Goal: Task Accomplishment & Management: Use online tool/utility

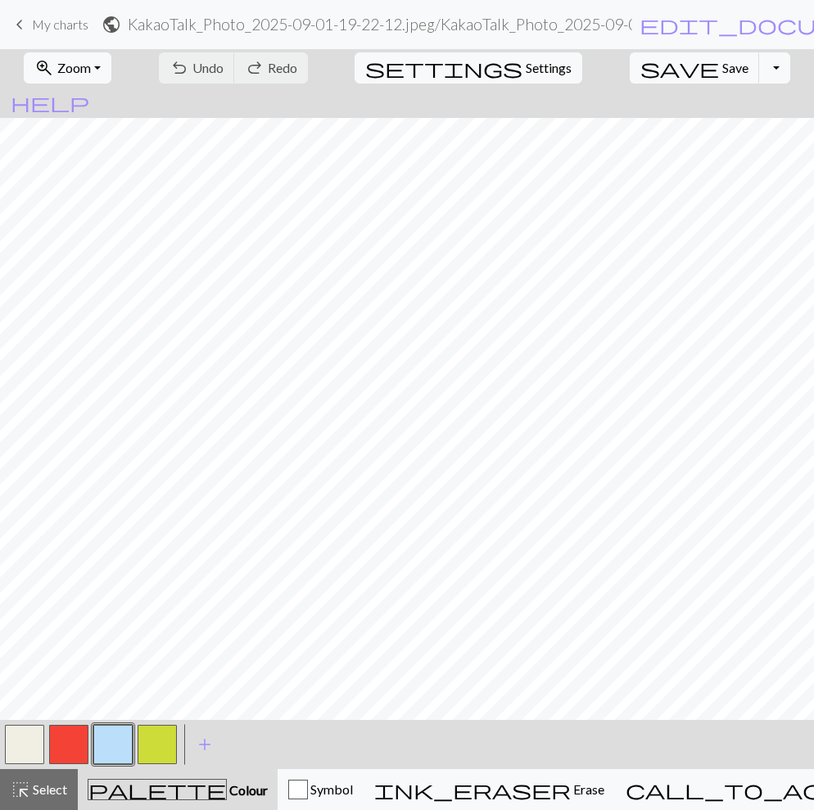
click at [66, 748] on button "button" at bounding box center [68, 744] width 39 height 39
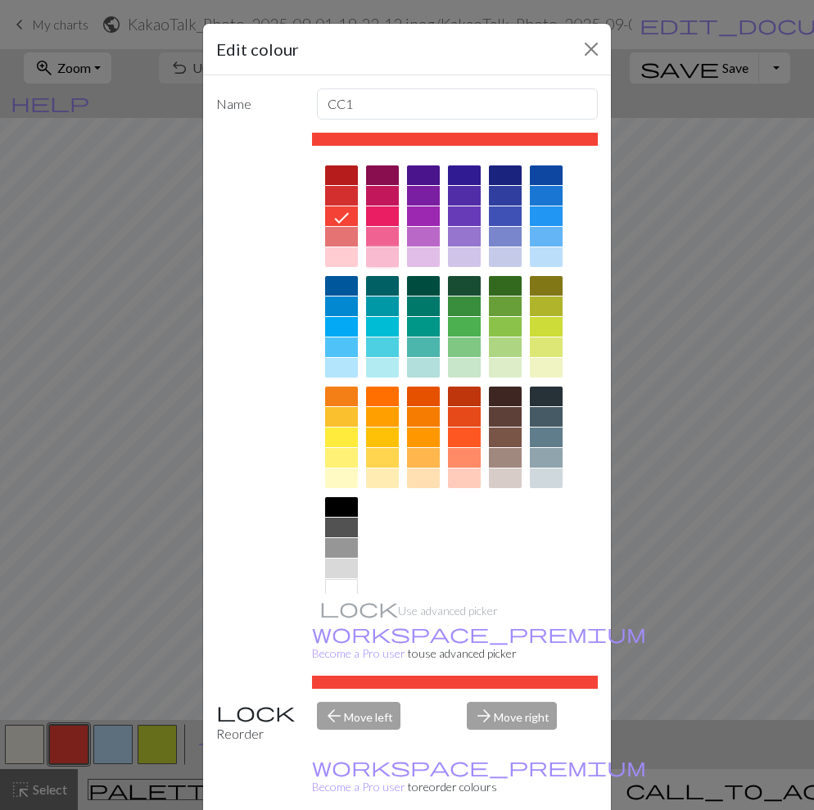
click at [383, 252] on div at bounding box center [382, 257] width 33 height 20
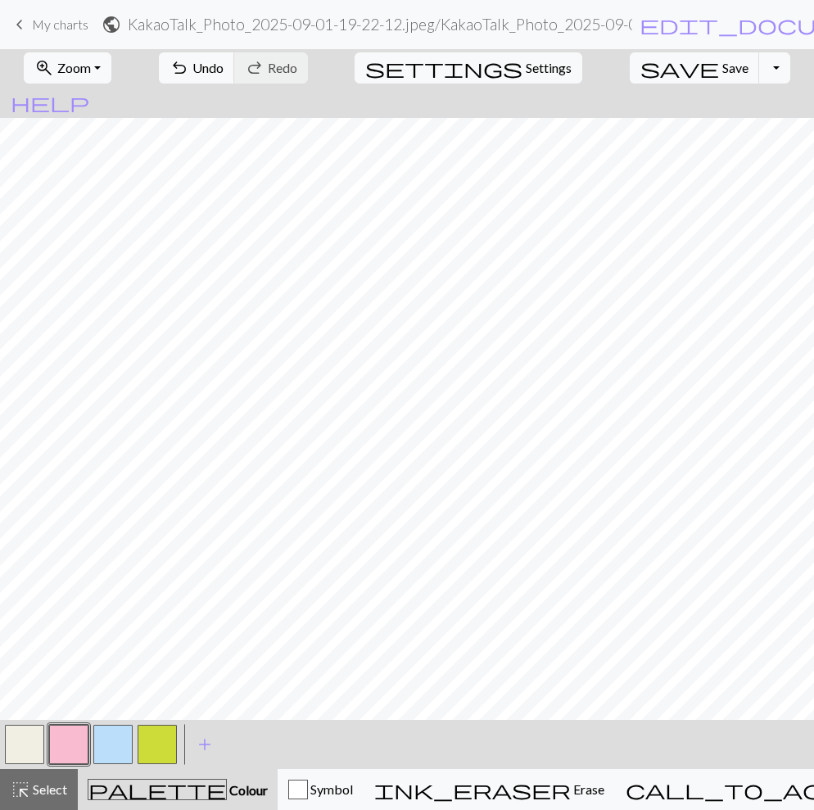
click at [73, 738] on button "button" at bounding box center [68, 744] width 39 height 39
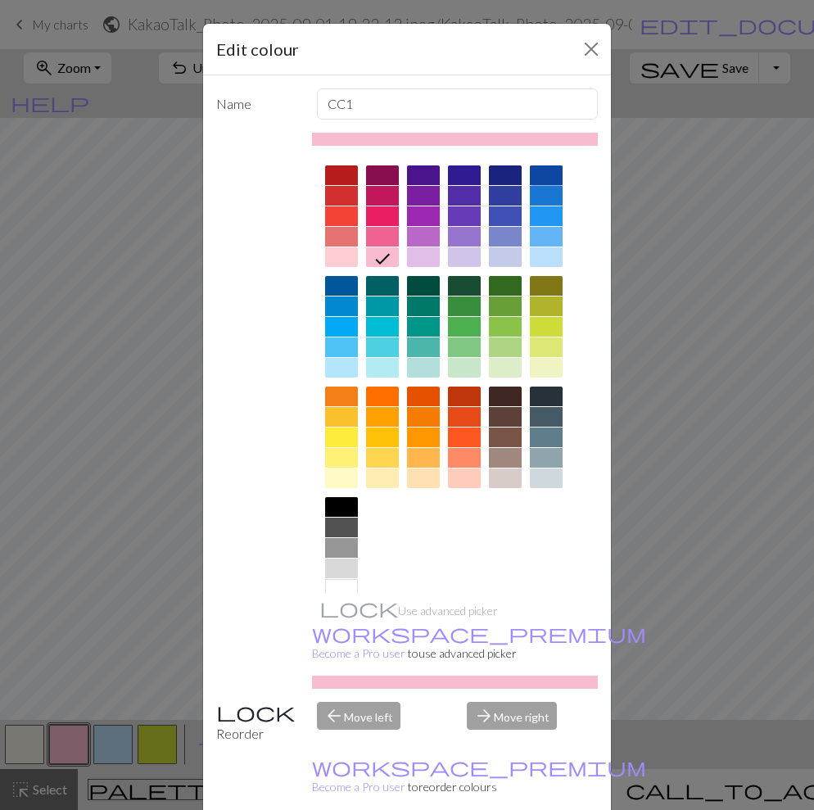
click at [545, 175] on div at bounding box center [546, 176] width 33 height 20
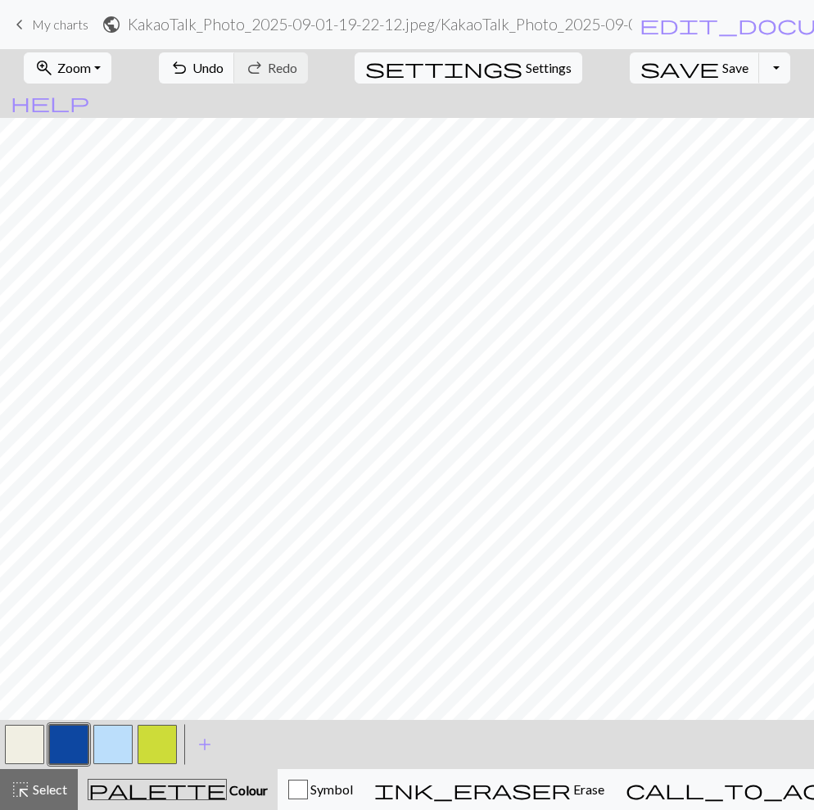
click at [66, 732] on button "button" at bounding box center [68, 744] width 39 height 39
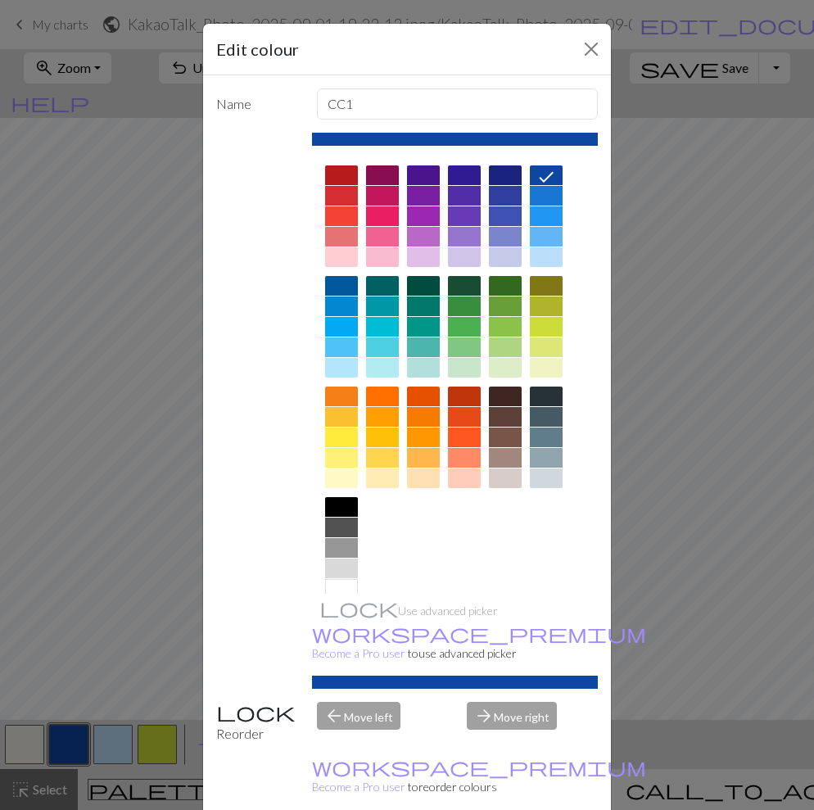
click at [336, 223] on div at bounding box center [341, 216] width 33 height 20
